Goal: Navigation & Orientation: Find specific page/section

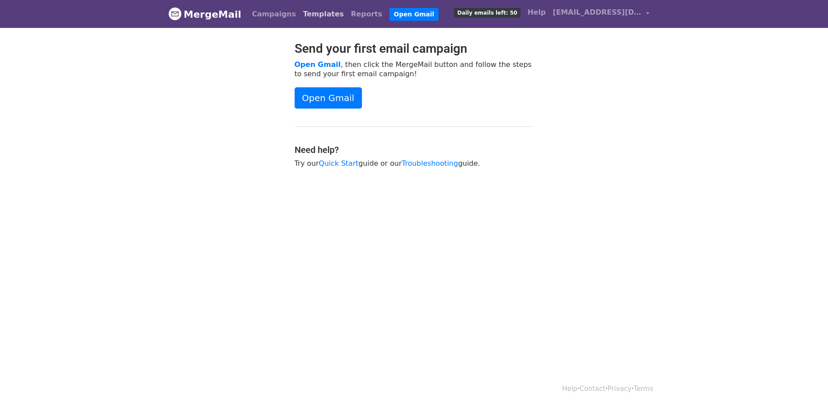
click at [304, 19] on link "Templates" at bounding box center [323, 14] width 48 height 18
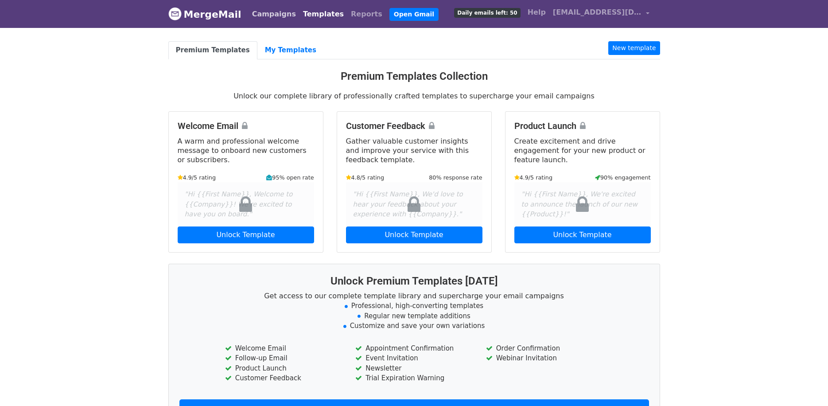
click at [271, 18] on link "Campaigns" at bounding box center [273, 14] width 51 height 18
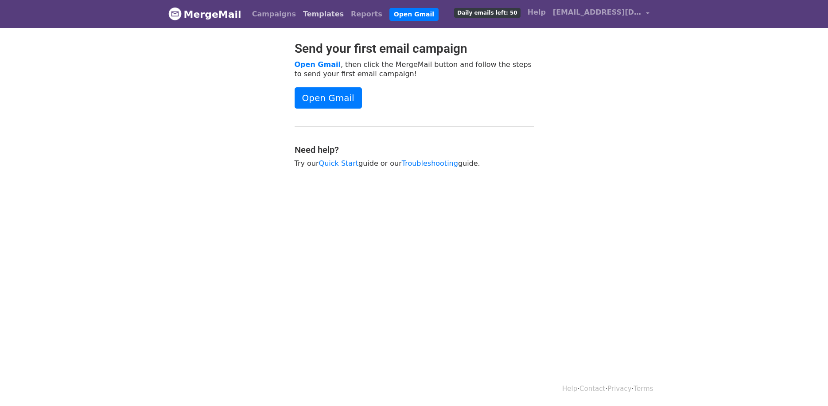
click at [303, 14] on link "Templates" at bounding box center [323, 14] width 48 height 18
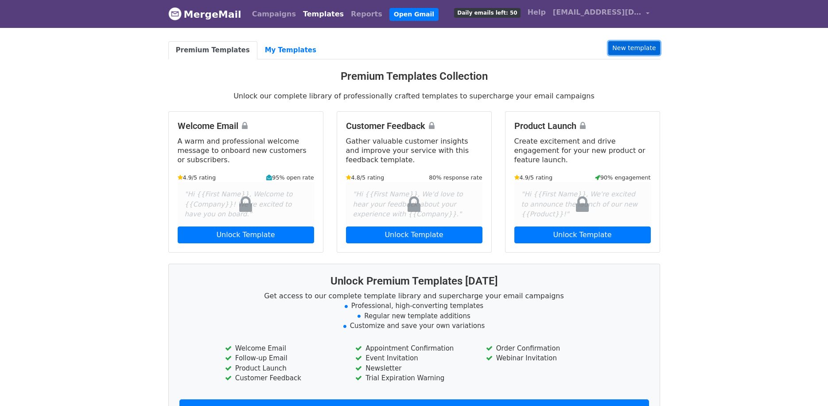
click at [651, 53] on link "New template" at bounding box center [633, 48] width 51 height 14
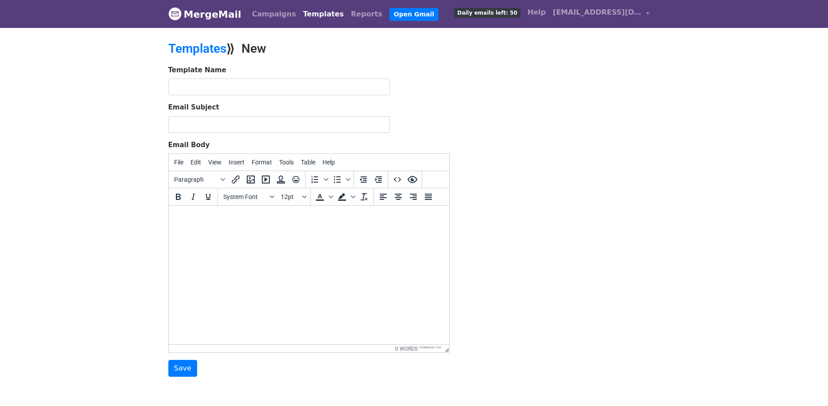
click at [264, 229] on html at bounding box center [308, 218] width 280 height 24
click at [347, 14] on link "Reports" at bounding box center [366, 14] width 39 height 18
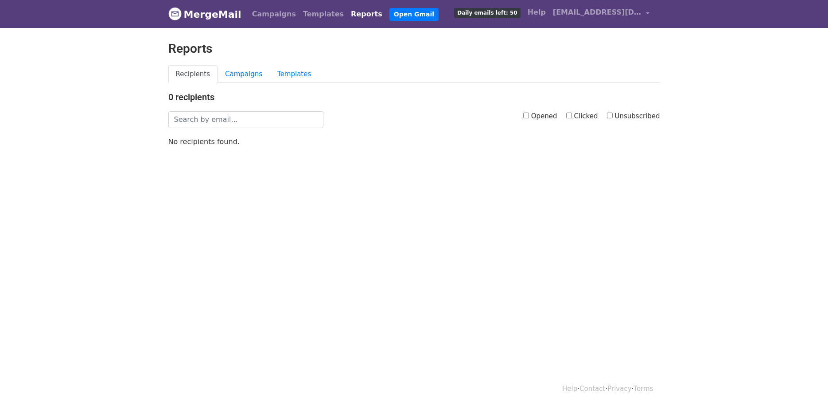
click at [189, 16] on link "MergeMail" at bounding box center [204, 14] width 73 height 19
